Goal: Complete application form

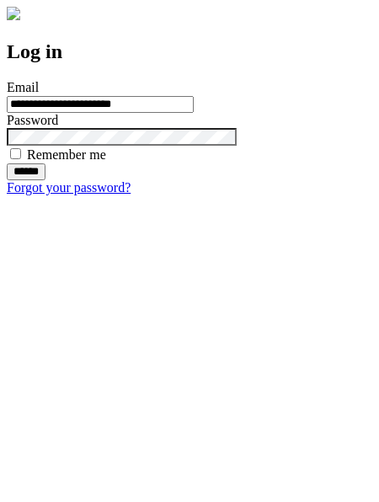
type input "**********"
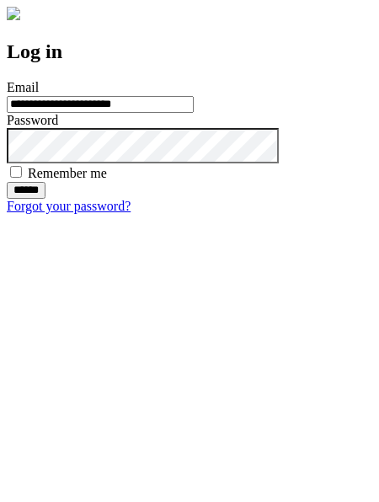
click at [45, 199] on input "******" at bounding box center [26, 190] width 39 height 17
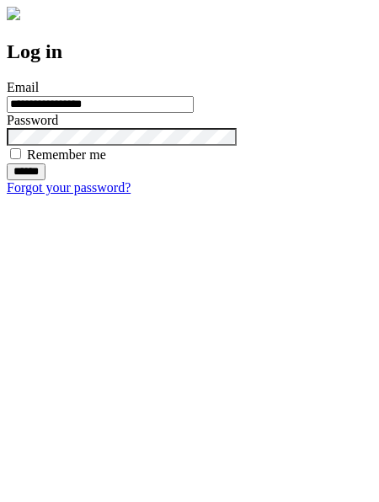
type input "**********"
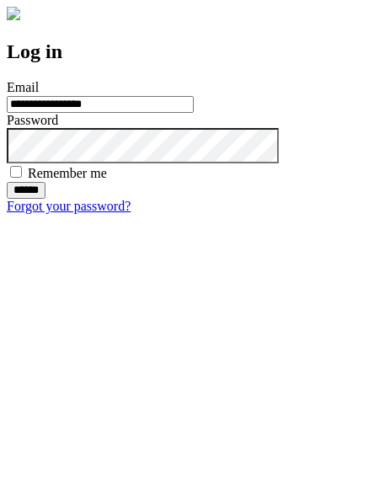
click at [45, 199] on input "******" at bounding box center [26, 190] width 39 height 17
